Goal: Task Accomplishment & Management: Manage account settings

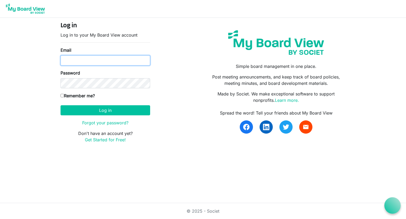
click at [72, 60] on input "Email" at bounding box center [106, 60] width 90 height 10
type input "[PERSON_NAME][EMAIL_ADDRESS][DOMAIN_NAME]"
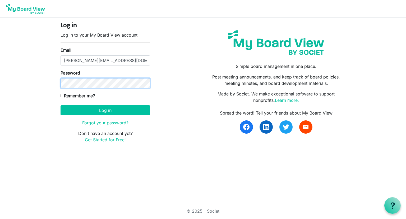
click at [61, 105] on button "Log in" at bounding box center [106, 110] width 90 height 10
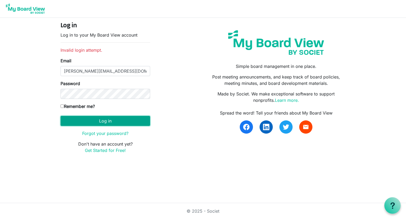
click at [104, 121] on button "Log in" at bounding box center [106, 121] width 90 height 10
